Goal: Task Accomplishment & Management: Manage account settings

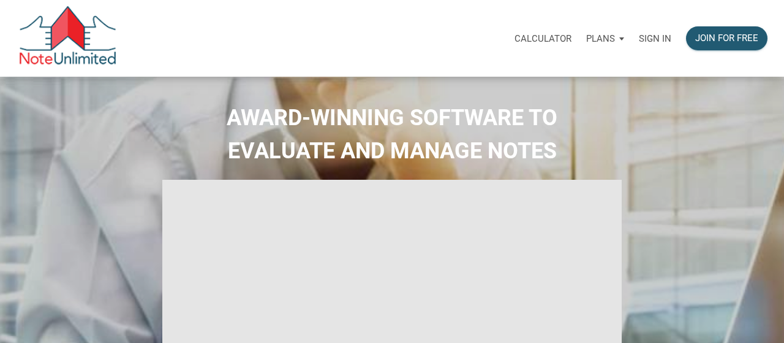
select select
type input "Introduction to new features"
select select
click at [651, 42] on p "Sign in" at bounding box center [646, 38] width 32 height 11
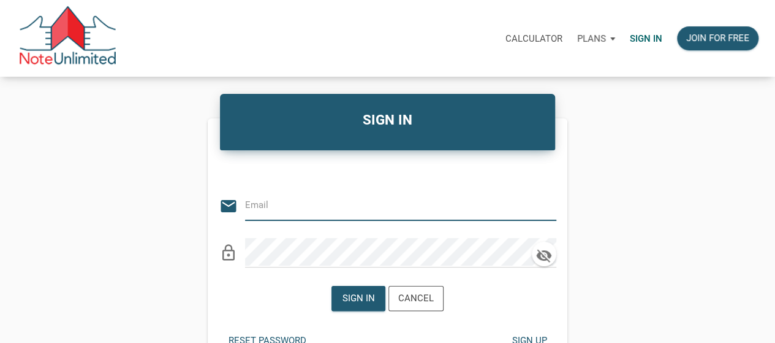
click at [294, 195] on input "email" at bounding box center [391, 205] width 293 height 28
type input "[EMAIL_ADDRESS][DOMAIN_NAME]"
click at [351, 303] on div "Sign in" at bounding box center [359, 298] width 32 height 14
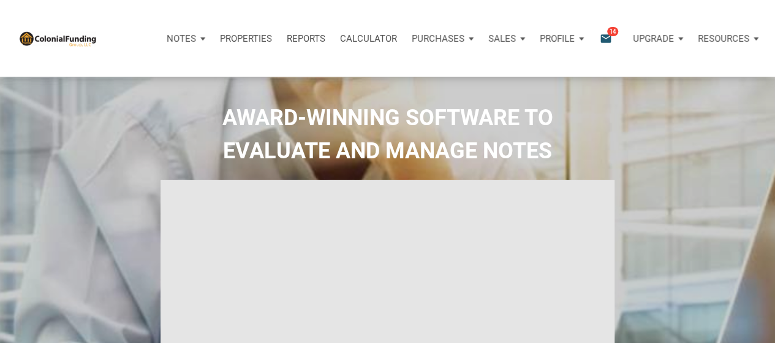
type input "Introduction to new features"
select select
click at [181, 39] on p "Notes" at bounding box center [181, 38] width 29 height 11
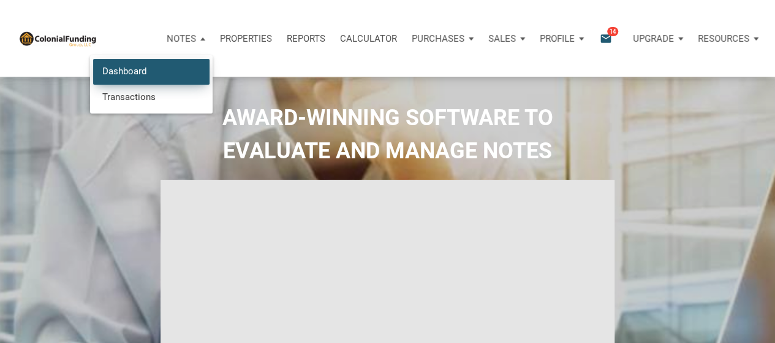
click at [165, 73] on link "Dashboard" at bounding box center [151, 71] width 116 height 25
